Goal: Task Accomplishment & Management: Manage account settings

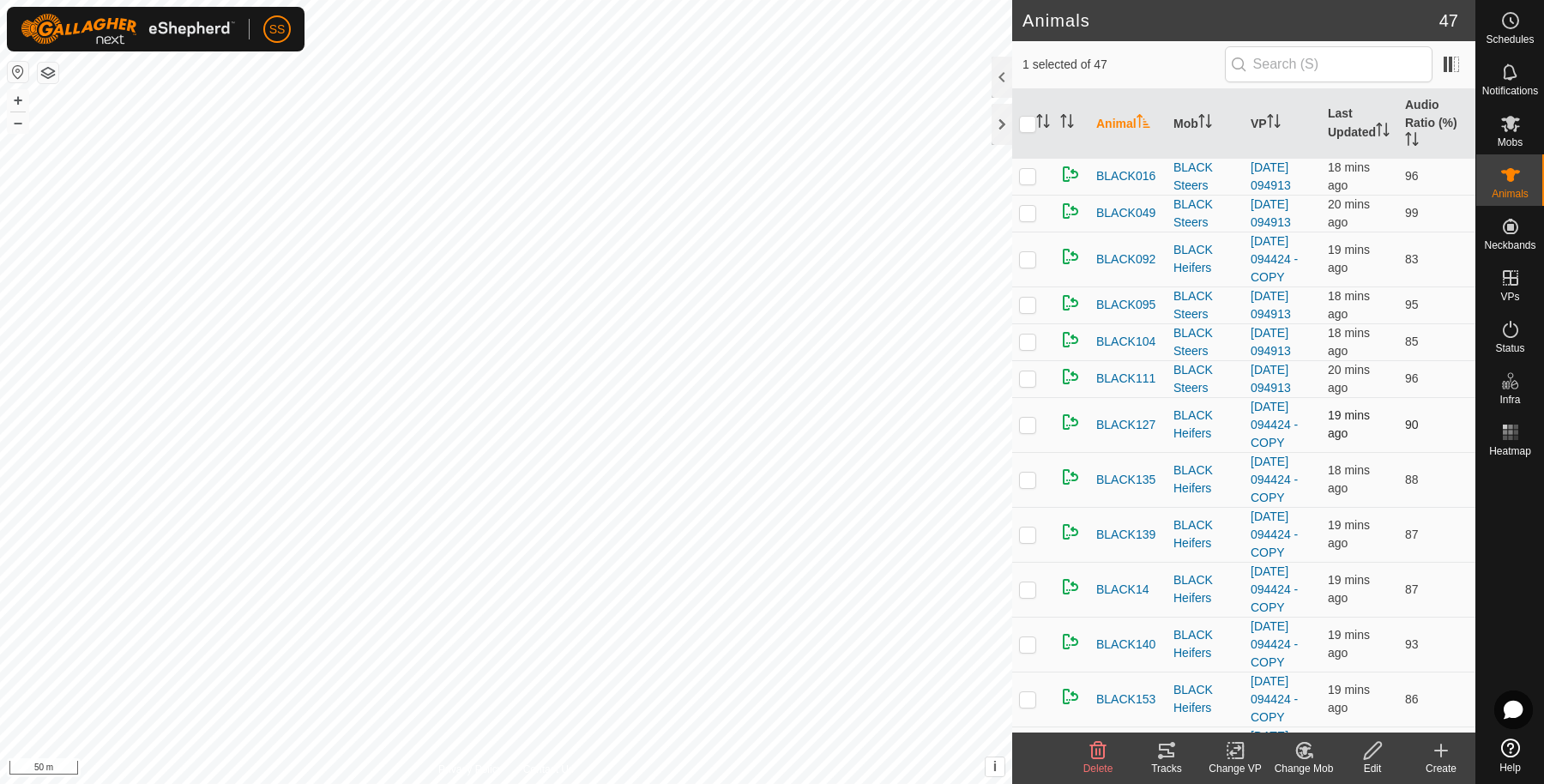
scroll to position [858, 0]
checkbox input "true"
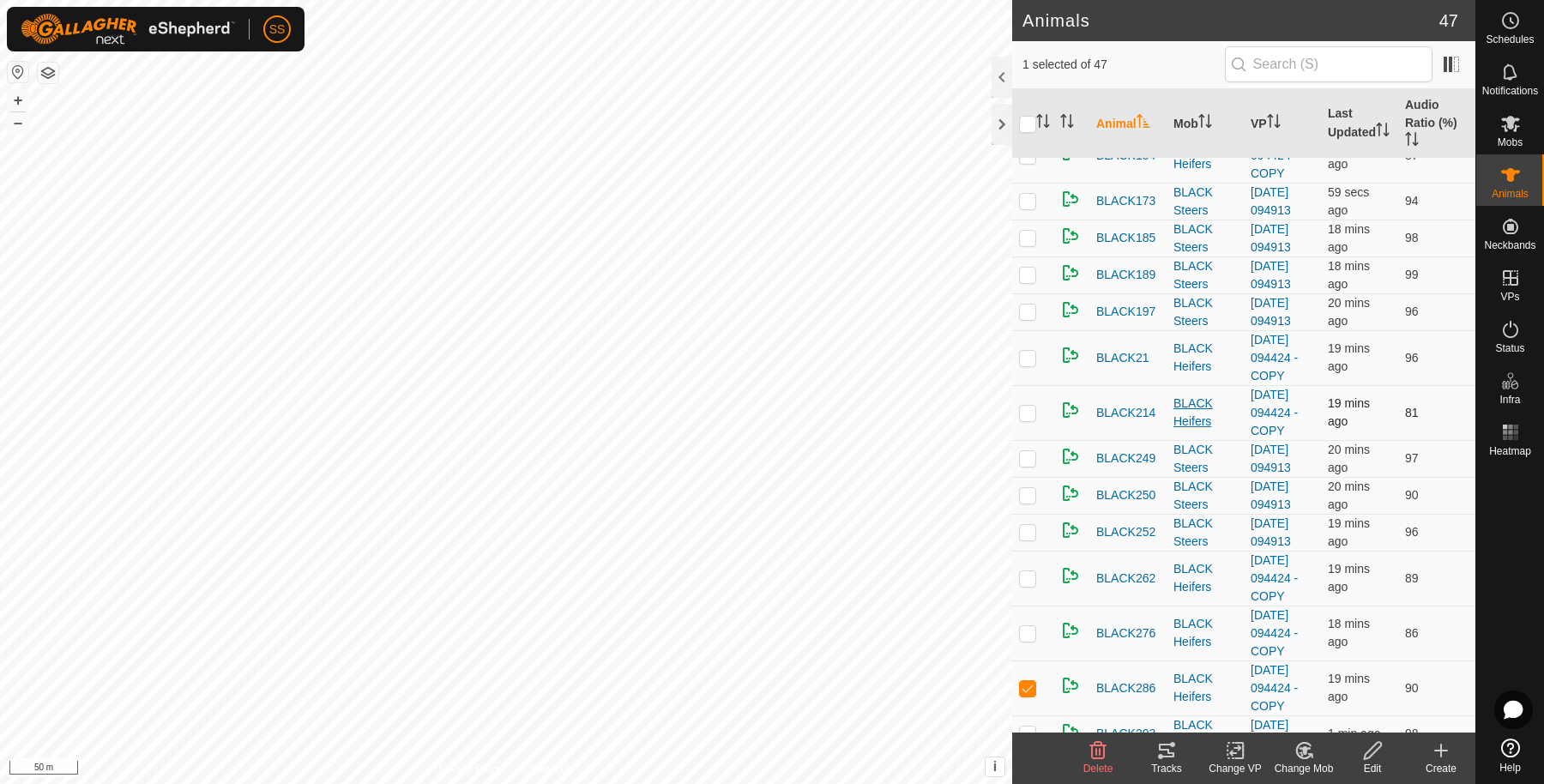
scroll to position [858, 0]
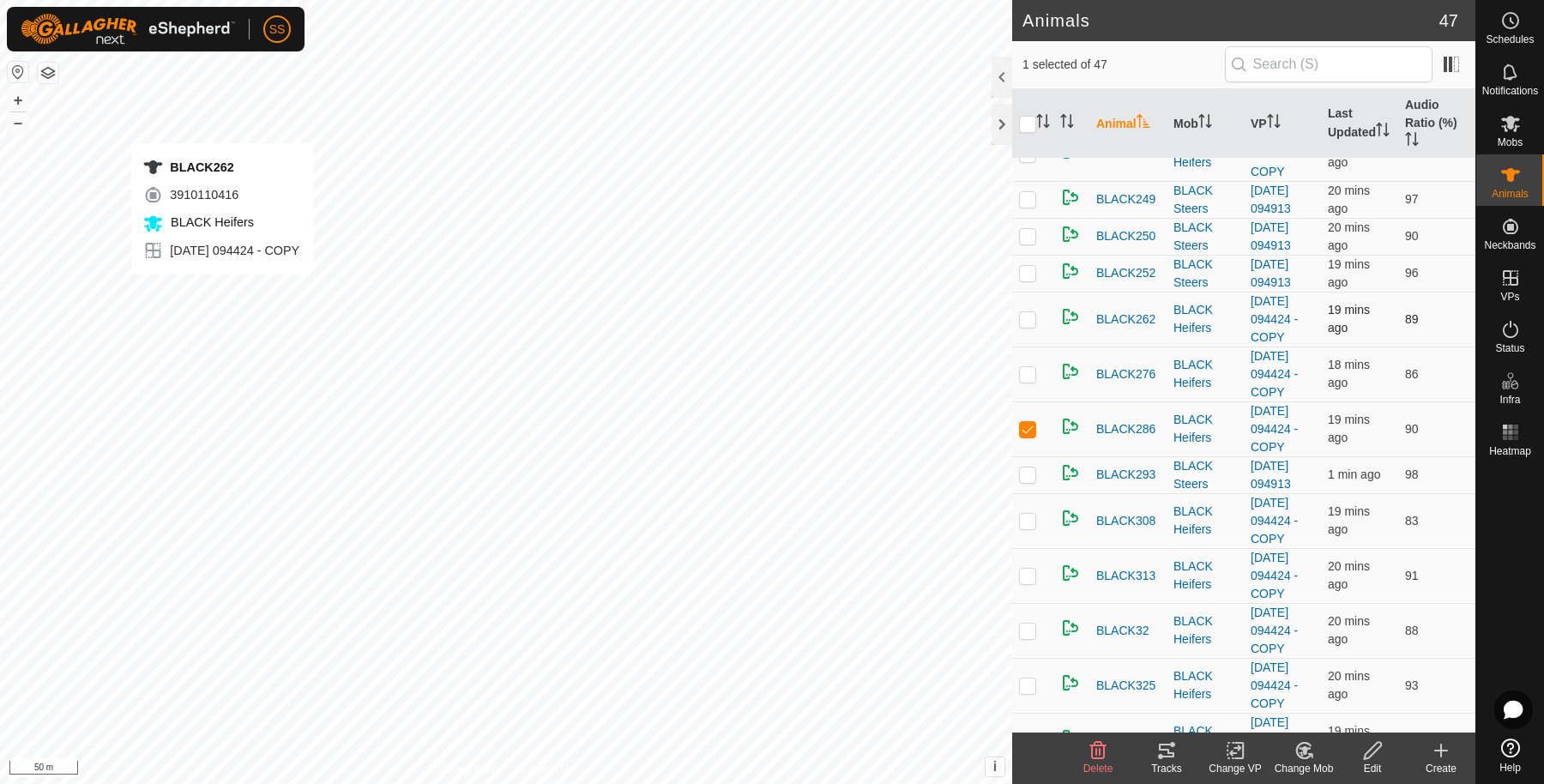
checkbox input "true"
checkbox input "false"
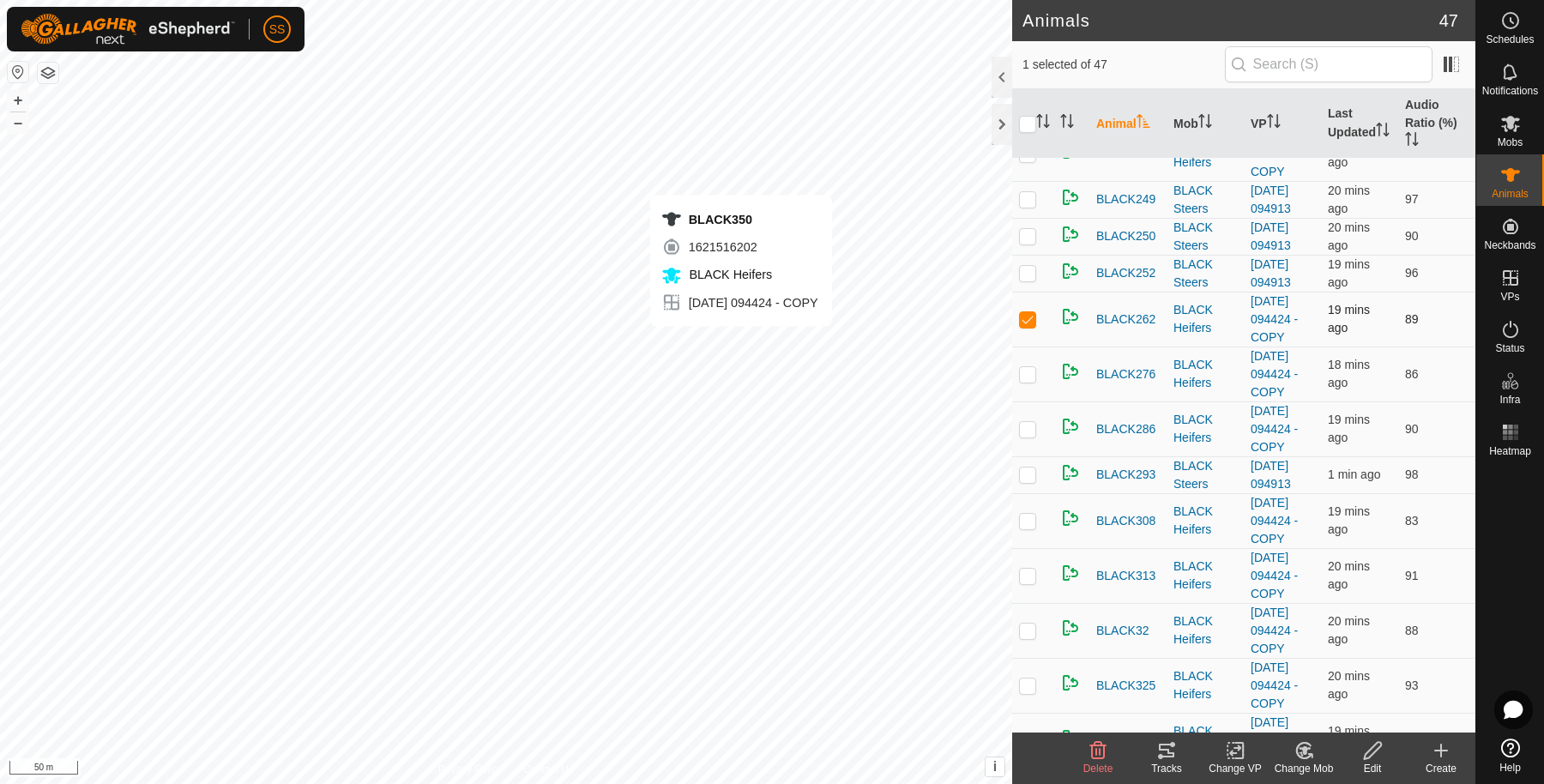
checkbox input "false"
checkbox input "true"
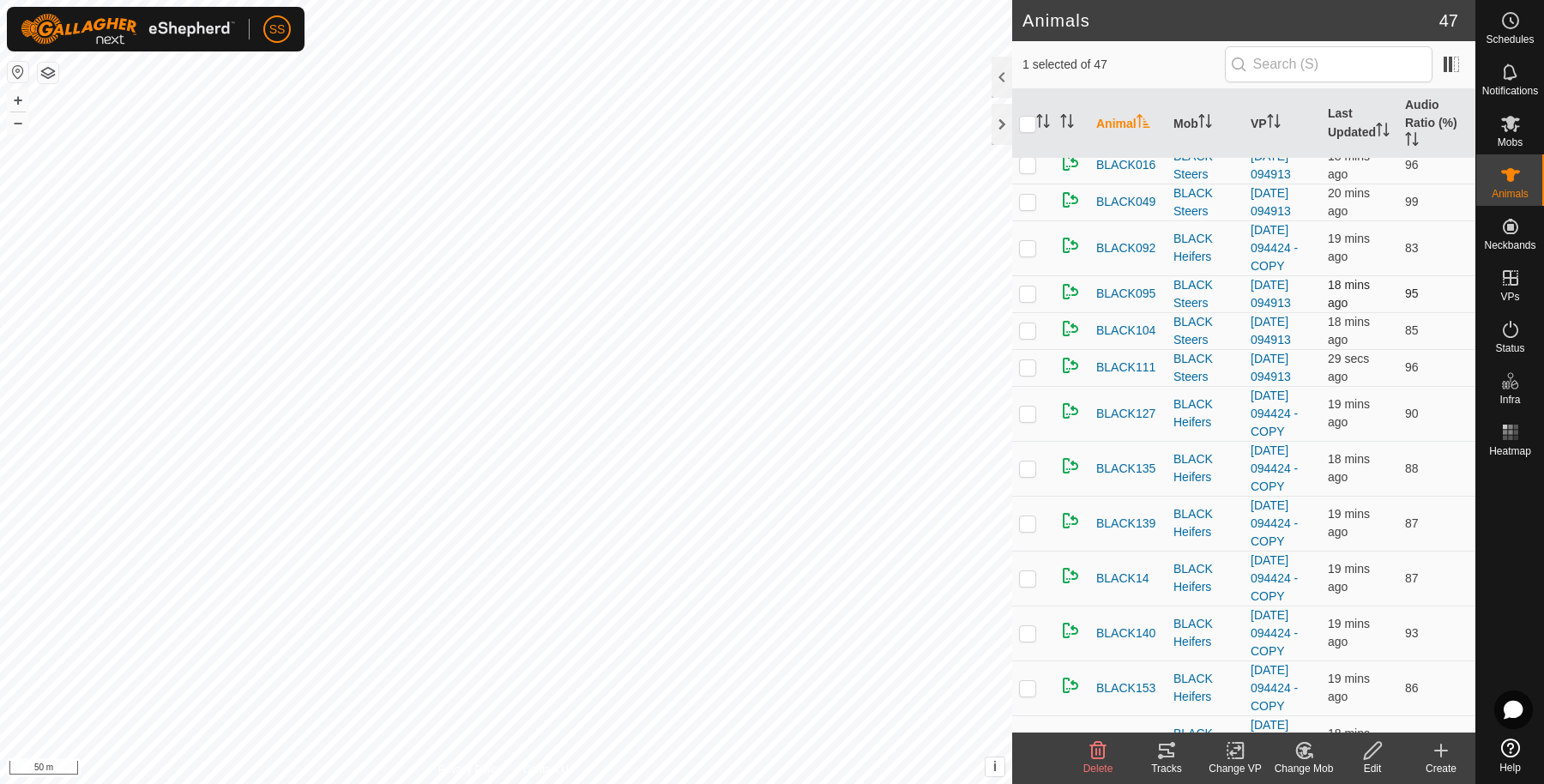
scroll to position [0, 0]
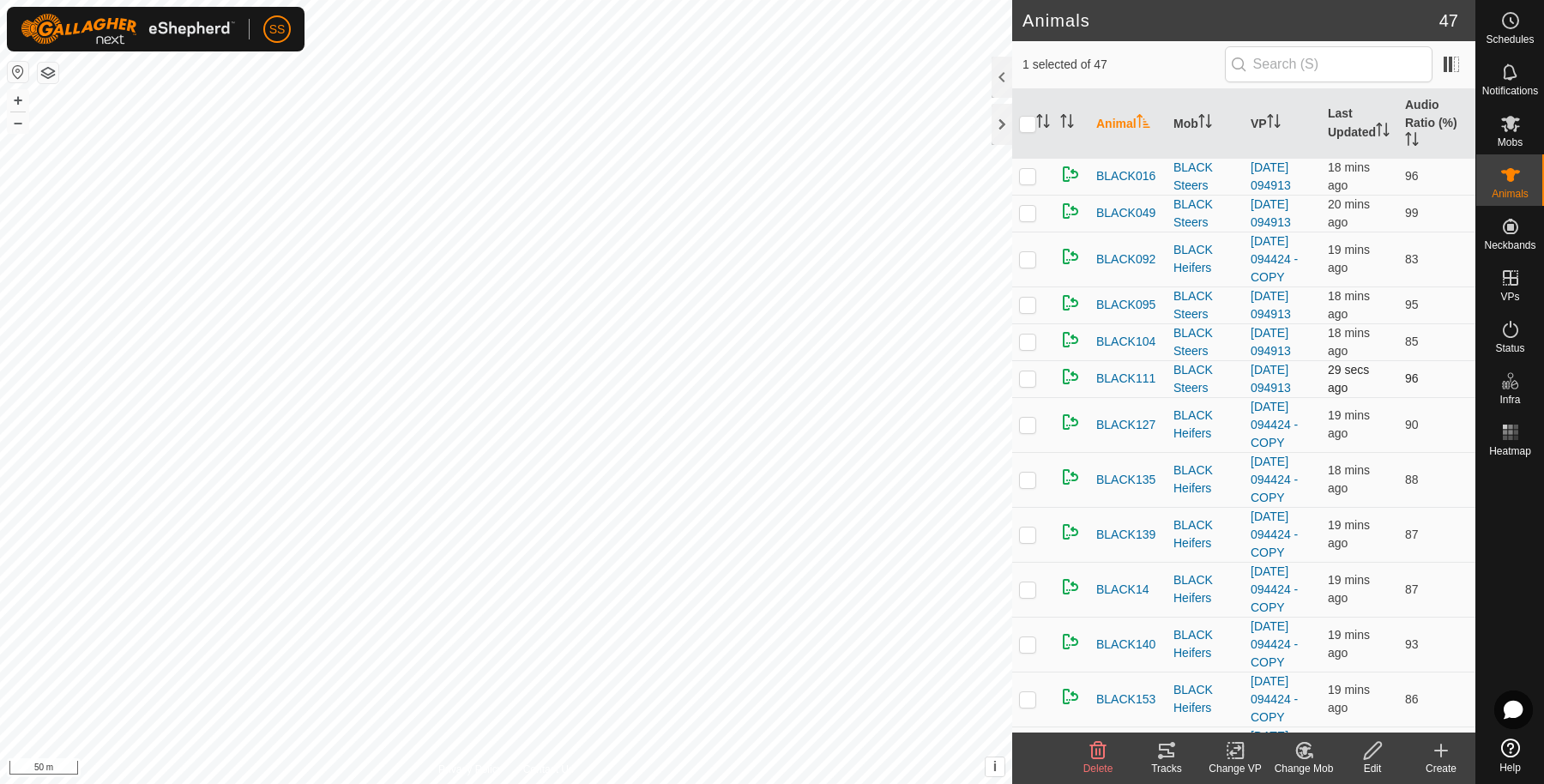
click at [1027, 382] on td at bounding box center [1033, 378] width 41 height 36
checkbox input "false"
click at [1360, 115] on th "Last Updated" at bounding box center [1360, 123] width 78 height 69
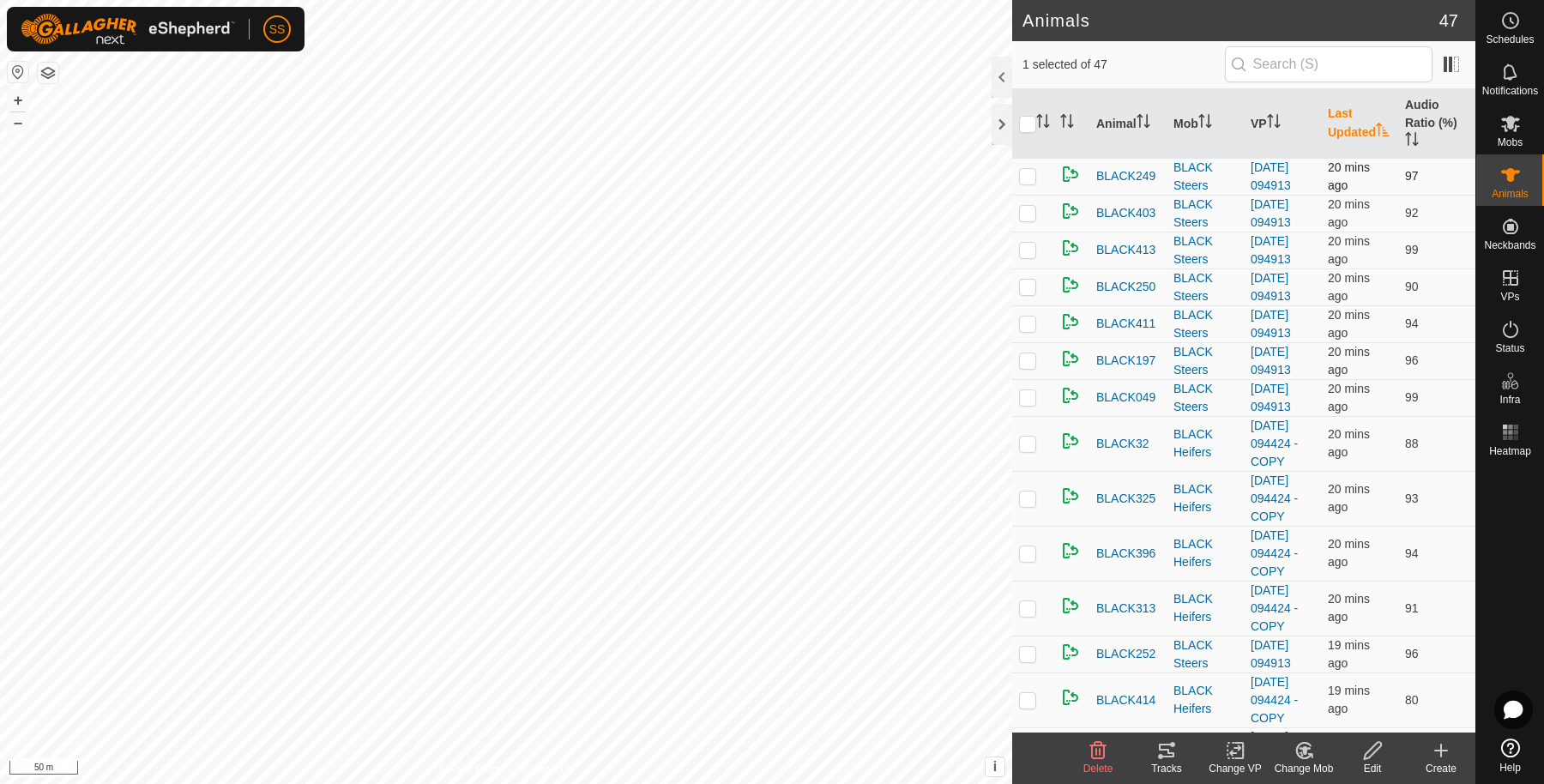
click at [1039, 179] on td at bounding box center [1033, 176] width 41 height 36
click at [1038, 180] on td at bounding box center [1033, 176] width 41 height 36
checkbox input "false"
drag, startPoint x: 1337, startPoint y: 109, endPoint x: 1069, endPoint y: 178, distance: 276.7
click at [1337, 109] on th "Last Updated" at bounding box center [1360, 123] width 78 height 69
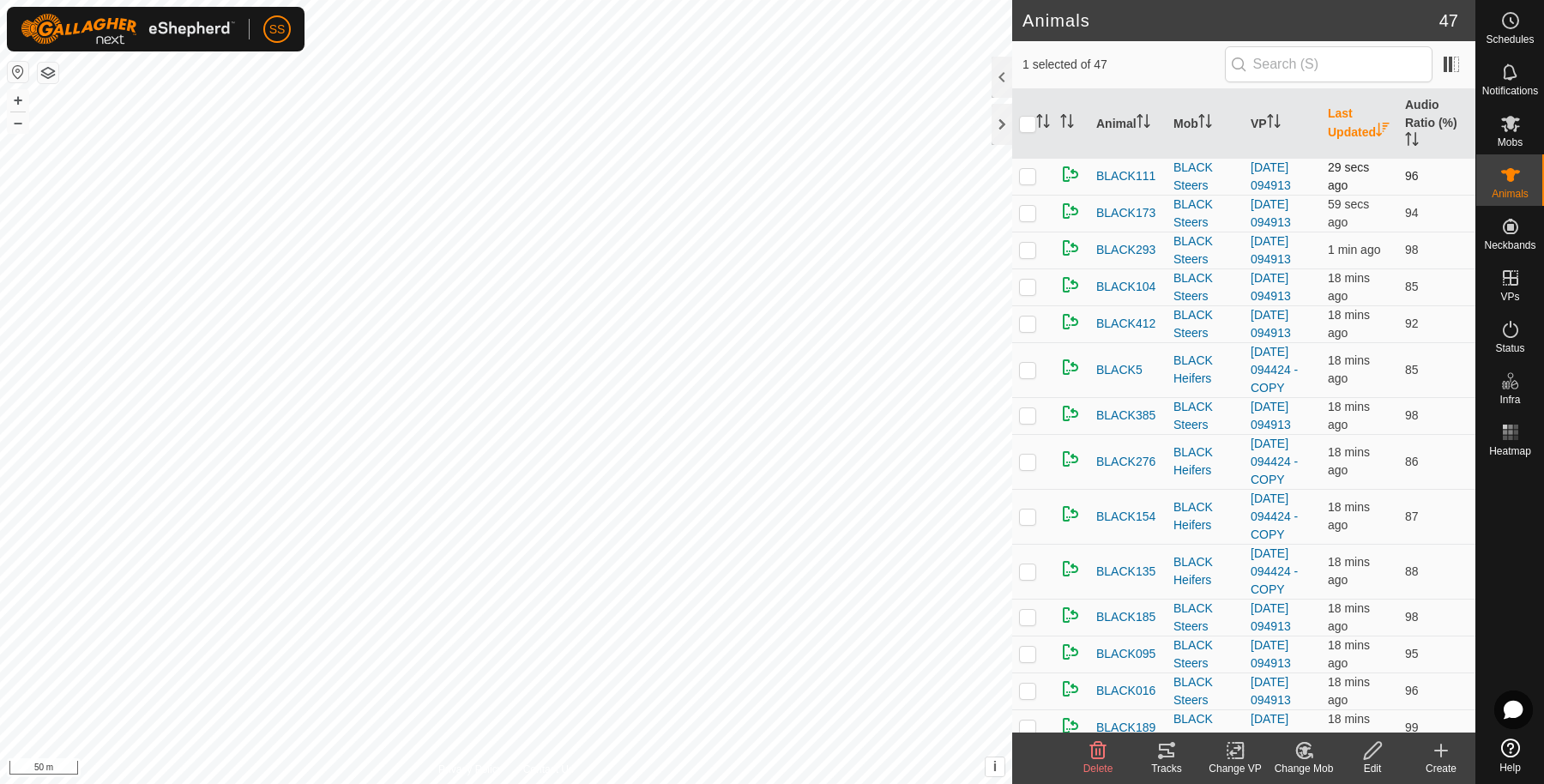
click at [1020, 173] on p-checkbox at bounding box center [1028, 176] width 17 height 14
checkbox input "true"
click at [1025, 214] on p-checkbox at bounding box center [1028, 212] width 17 height 14
checkbox input "true"
click at [1032, 286] on p-checkbox at bounding box center [1028, 286] width 17 height 14
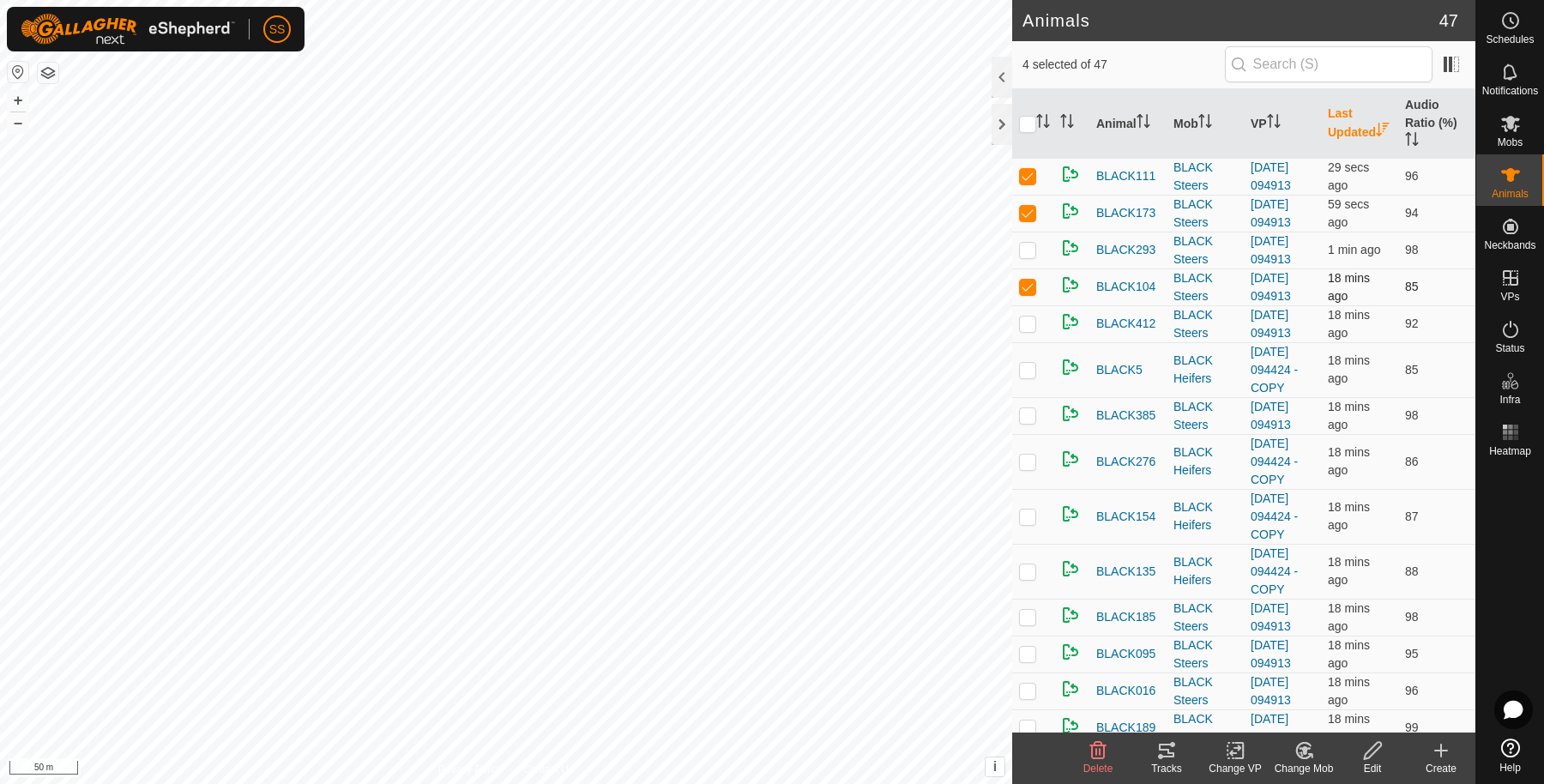
click at [1030, 276] on td at bounding box center [1033, 286] width 41 height 36
checkbox input "false"
click at [1027, 214] on p-checkbox at bounding box center [1028, 212] width 17 height 14
checkbox input "false"
click at [1027, 177] on p-tablecheckbox at bounding box center [1028, 176] width 17 height 14
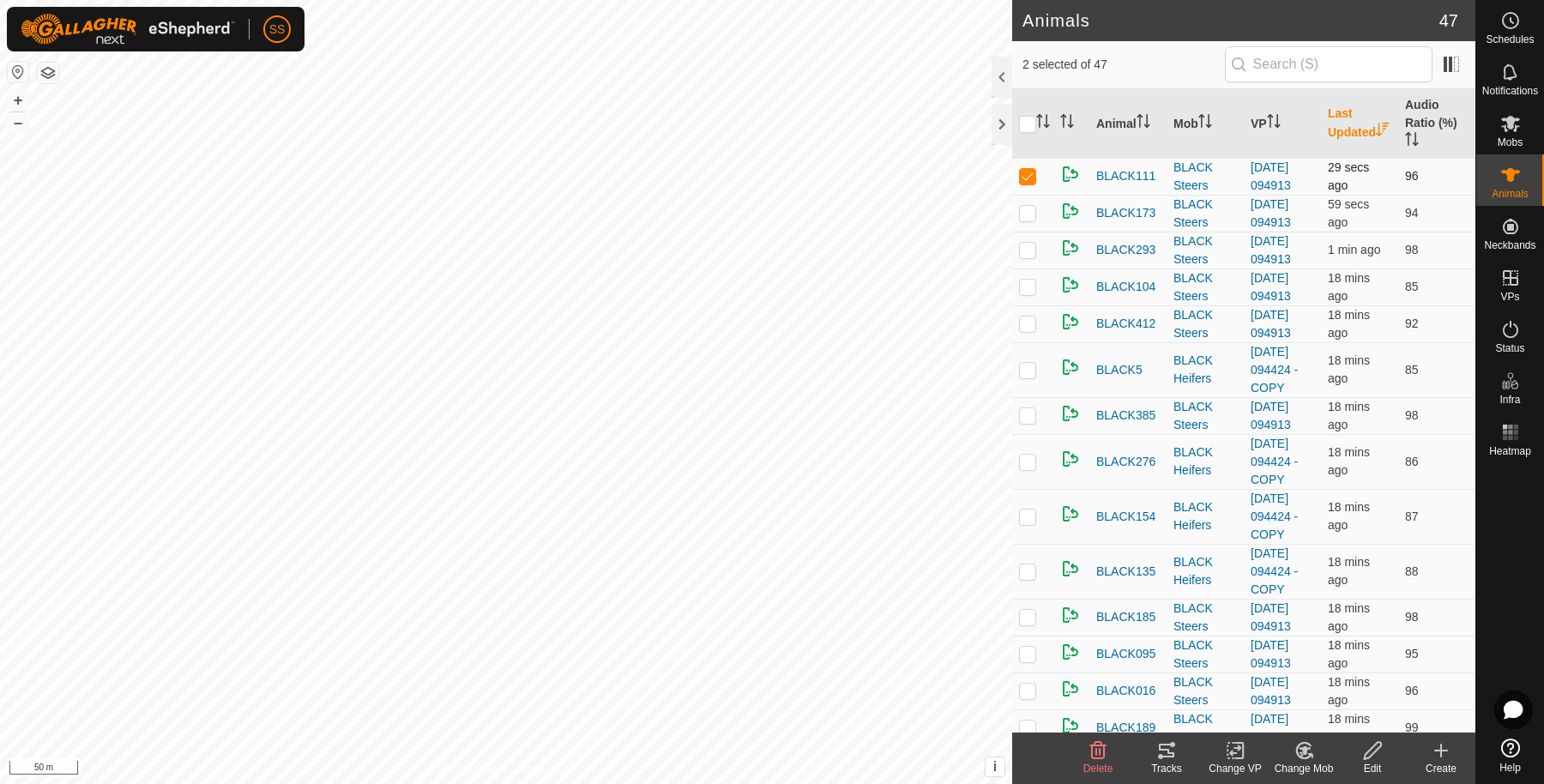
checkbox input "false"
